Goal: Check status

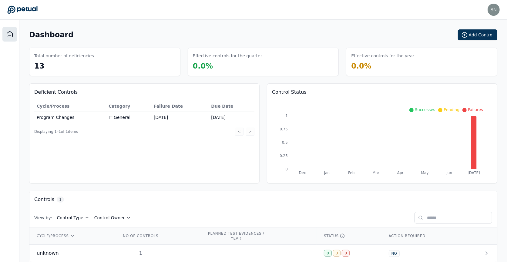
scroll to position [8, 0]
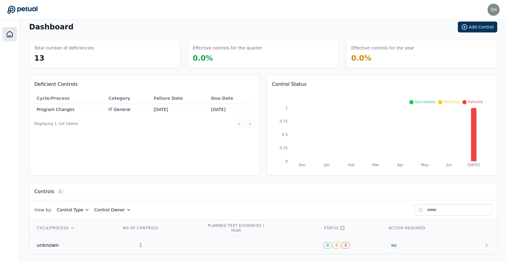
click at [232, 245] on td at bounding box center [258, 245] width 117 height 17
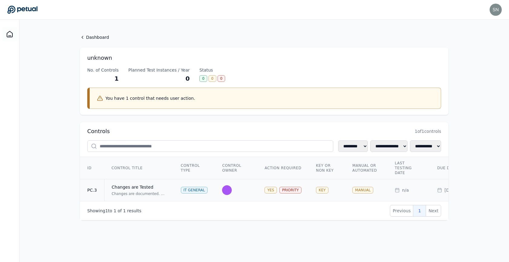
click at [212, 191] on td "IT General" at bounding box center [195, 190] width 42 height 22
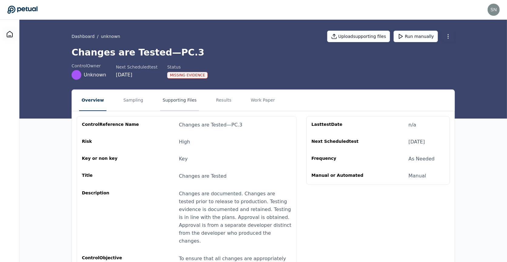
click at [168, 99] on button "Supporting Files" at bounding box center [179, 100] width 39 height 21
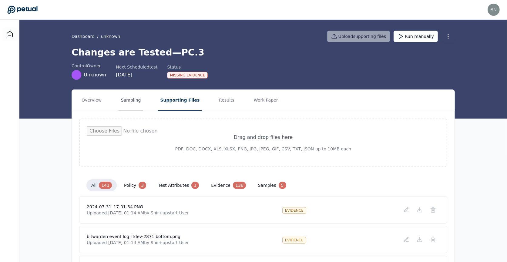
click at [126, 95] on button "Sampling" at bounding box center [131, 100] width 25 height 21
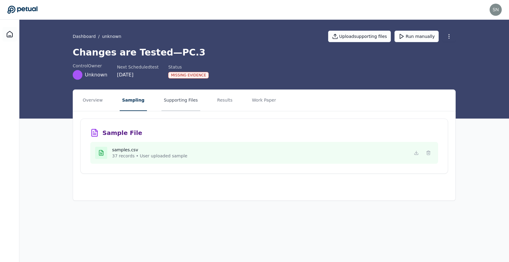
click at [169, 105] on button "Supporting Files" at bounding box center [181, 100] width 39 height 21
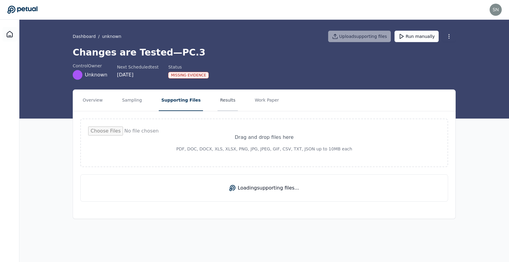
click at [220, 102] on button "Results" at bounding box center [228, 100] width 20 height 21
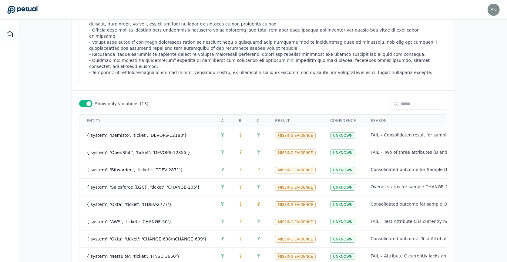
scroll to position [249, 0]
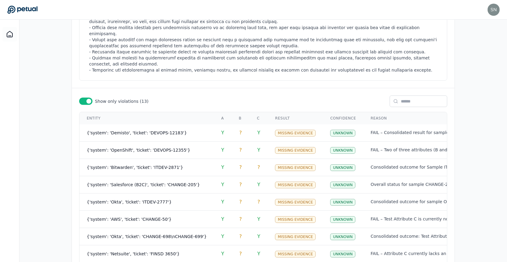
click at [88, 95] on div "Show only violations ( 13 )" at bounding box center [263, 101] width 383 height 12
click at [88, 99] on span at bounding box center [88, 101] width 5 height 5
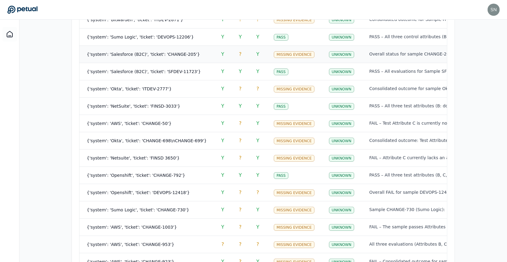
scroll to position [479, 0]
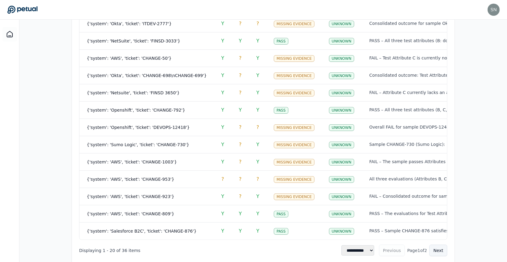
click at [437, 245] on button "Next" at bounding box center [438, 251] width 18 height 12
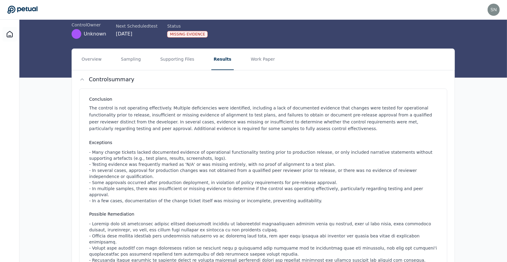
scroll to position [0, 0]
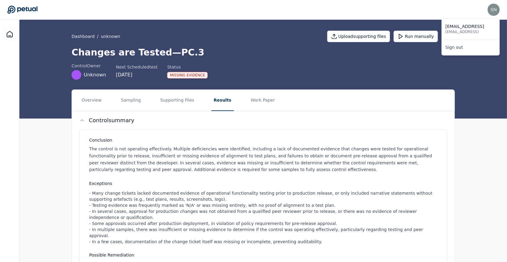
click at [493, 7] on img at bounding box center [493, 10] width 12 height 12
click at [480, 47] on link "Sign out" at bounding box center [471, 47] width 58 height 11
